Goal: Subscribe to service/newsletter

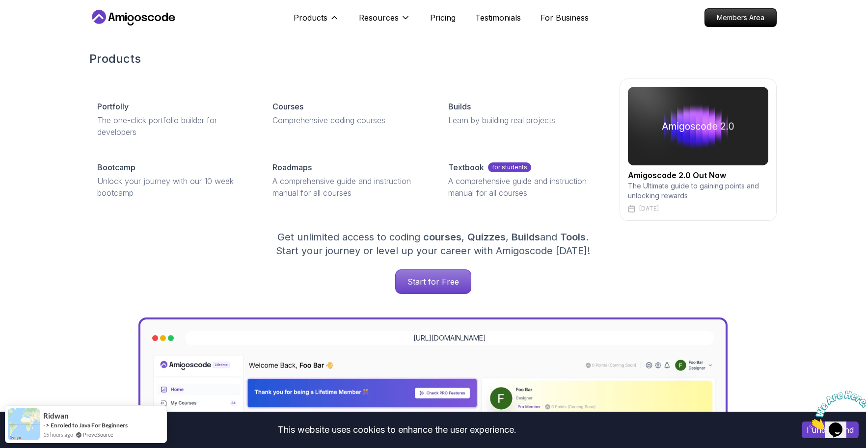
click at [324, 11] on div "Products Products Portfolly The one-click portfolio builder for developers Cour…" at bounding box center [316, 18] width 46 height 20
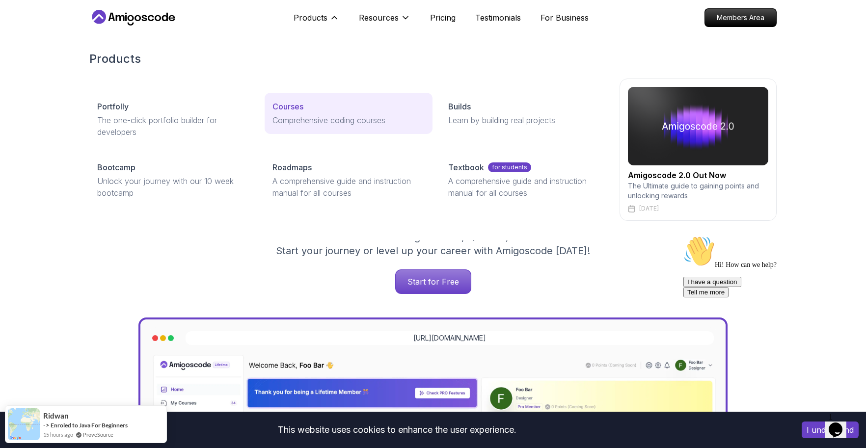
click at [300, 104] on p "Courses" at bounding box center [287, 107] width 31 height 12
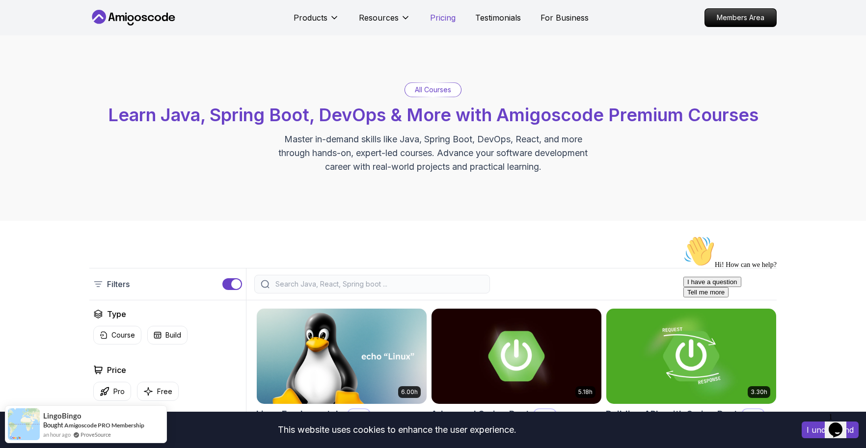
click at [449, 23] on p "Pricing" at bounding box center [443, 18] width 26 height 12
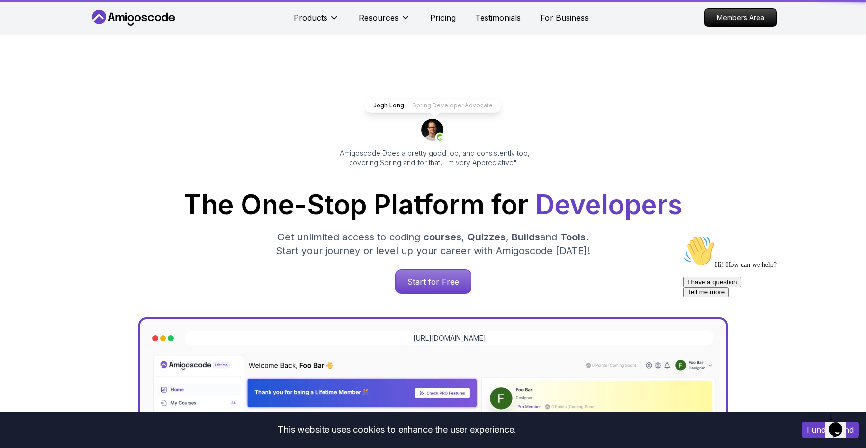
scroll to position [2119, 0]
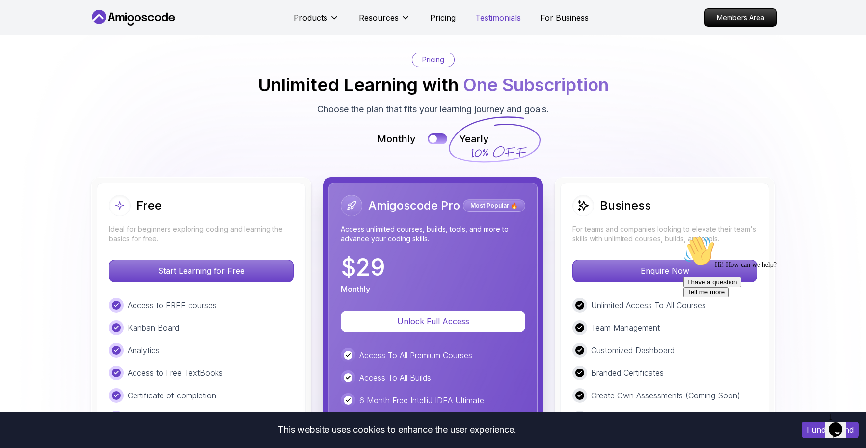
click at [501, 23] on p "Testimonials" at bounding box center [498, 18] width 46 height 12
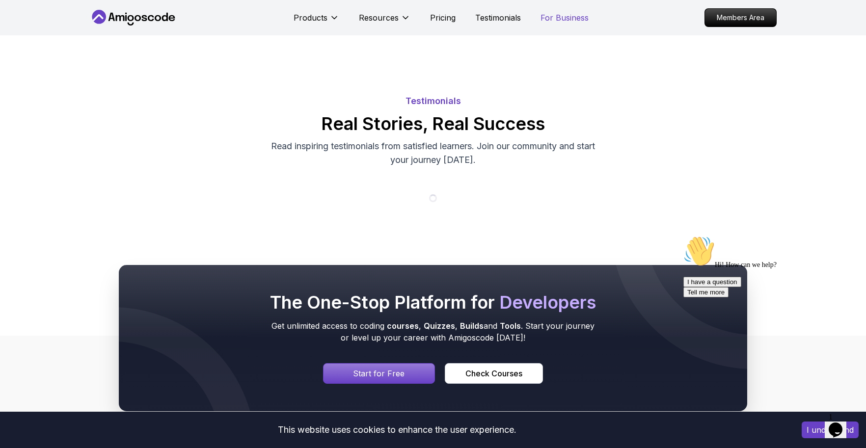
click at [571, 21] on p "For Business" at bounding box center [564, 18] width 48 height 12
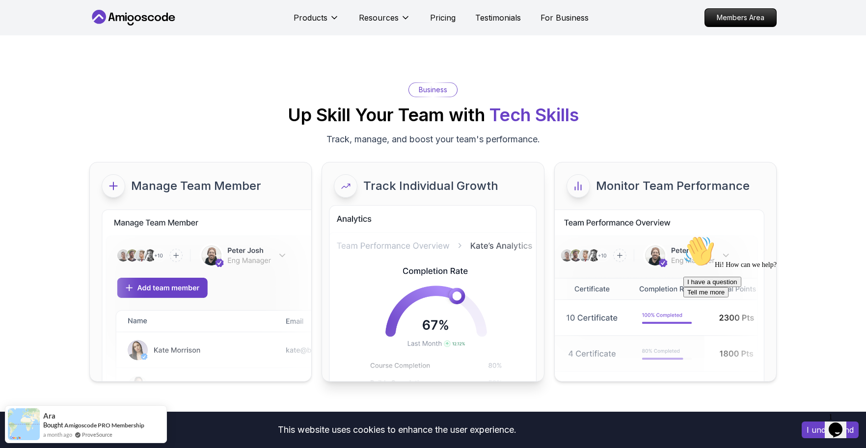
click at [386, 203] on div "Track Individual Growth" at bounding box center [432, 185] width 221 height 47
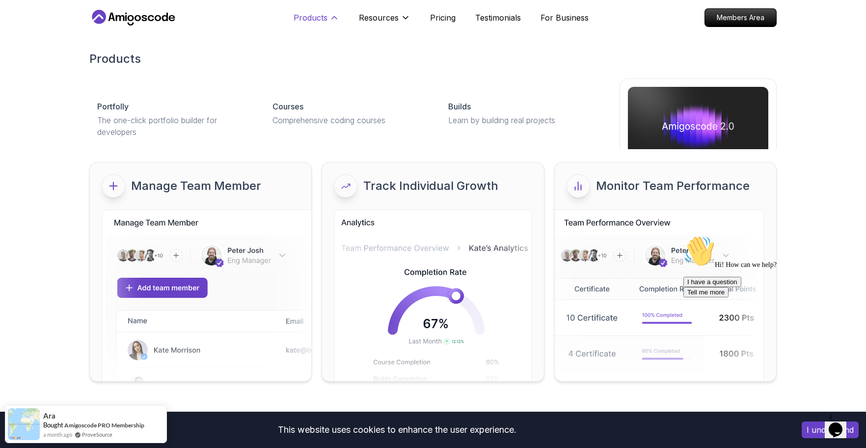
click at [316, 24] on button "Products" at bounding box center [316, 22] width 46 height 20
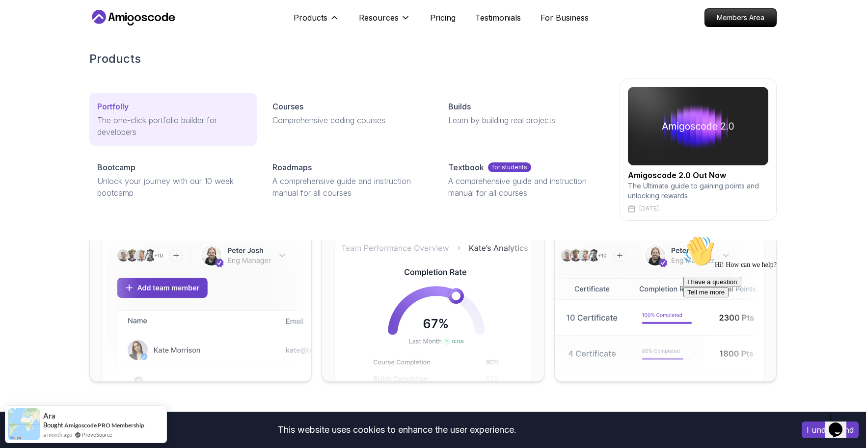
click at [161, 113] on link "Portfolly The one-click portfolio builder for developers" at bounding box center [172, 119] width 167 height 53
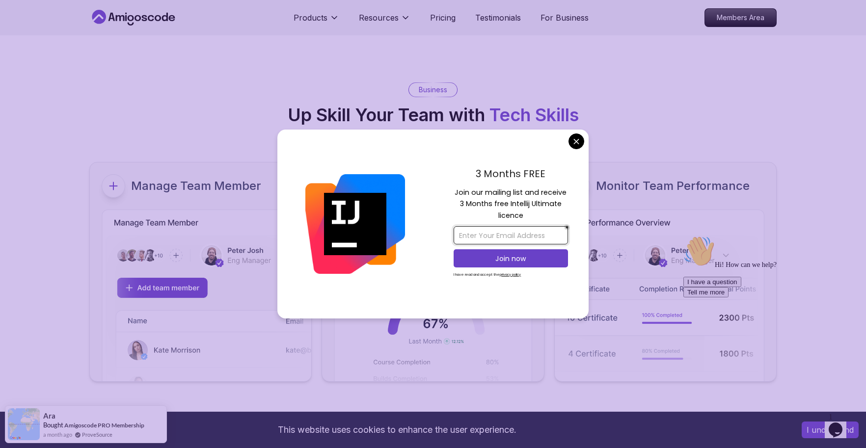
click at [525, 236] on input "email" at bounding box center [510, 235] width 114 height 18
click at [461, 233] on input "[EMAIL_ADDRESS][DOMAIN_NAME]" at bounding box center [510, 235] width 114 height 18
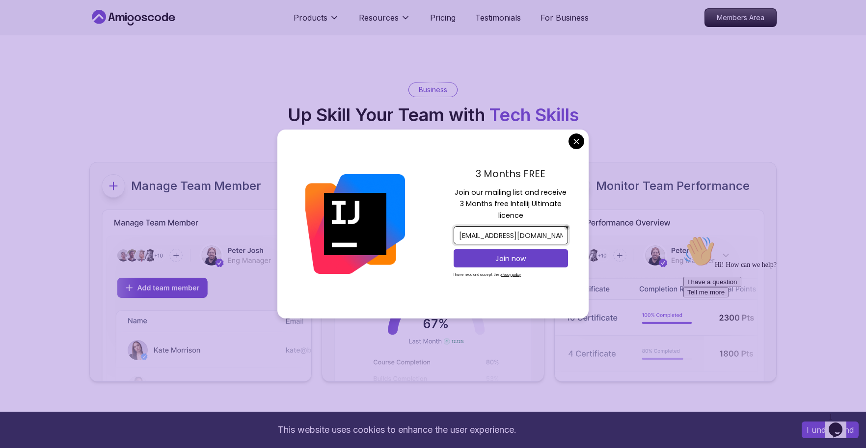
click at [509, 236] on input "[EMAIL_ADDRESS][DOMAIN_NAME]" at bounding box center [510, 235] width 114 height 18
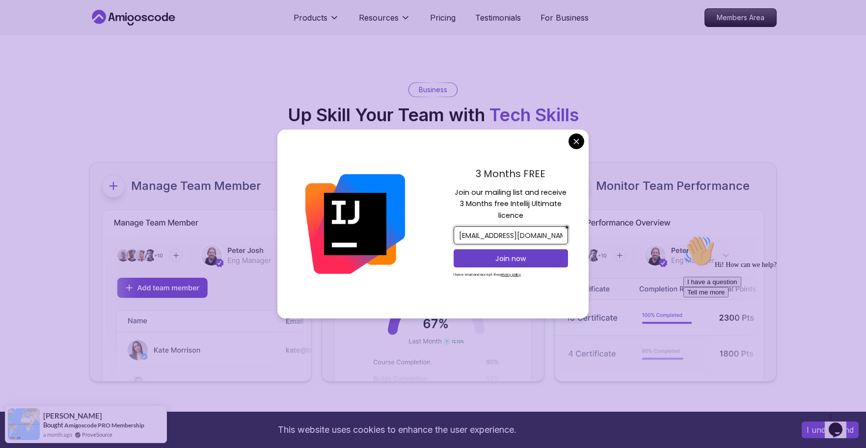
drag, startPoint x: 464, startPoint y: 235, endPoint x: 456, endPoint y: 235, distance: 7.9
click at [456, 235] on input "[EMAIL_ADDRESS][DOMAIN_NAME]" at bounding box center [510, 235] width 114 height 18
click at [507, 235] on input "[EMAIL_ADDRESS][DOMAIN_NAME]" at bounding box center [510, 235] width 114 height 18
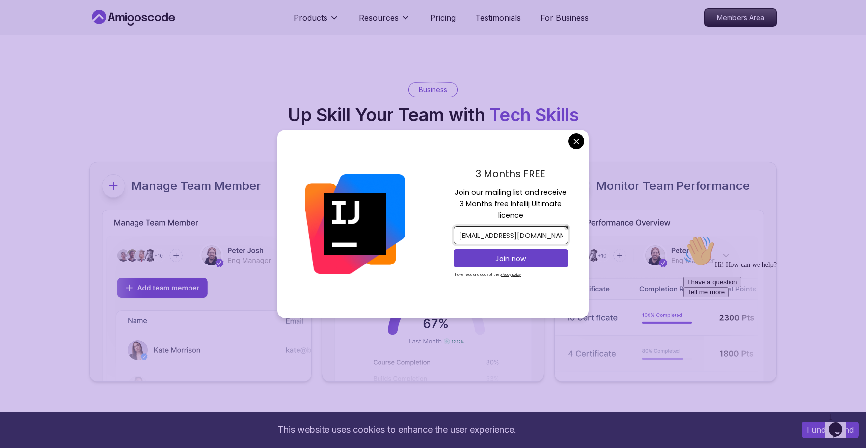
click at [512, 237] on input "[EMAIL_ADDRESS][DOMAIN_NAME]" at bounding box center [510, 235] width 114 height 18
type input "[EMAIL_ADDRESS][DOMAIN_NAME]"
click at [503, 259] on p "Join now" at bounding box center [510, 259] width 93 height 10
